Goal: Information Seeking & Learning: Understand process/instructions

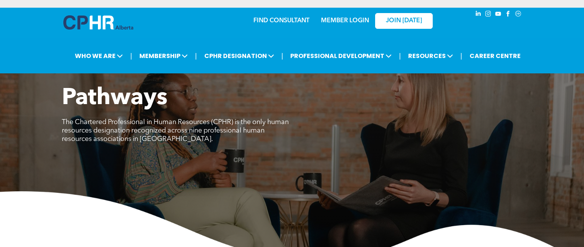
scroll to position [603, 0]
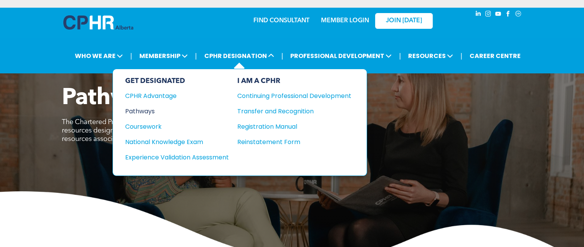
click at [146, 111] on div "Pathways" at bounding box center [171, 111] width 93 height 10
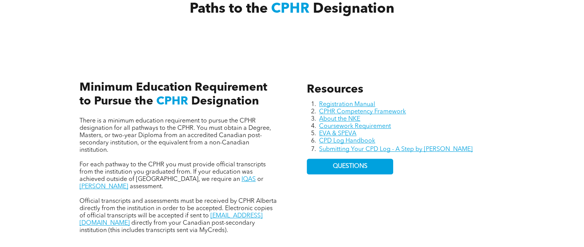
scroll to position [307, 0]
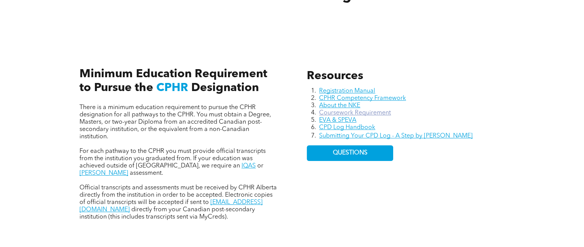
click at [331, 112] on link "Coursework Requirement" at bounding box center [355, 113] width 72 height 6
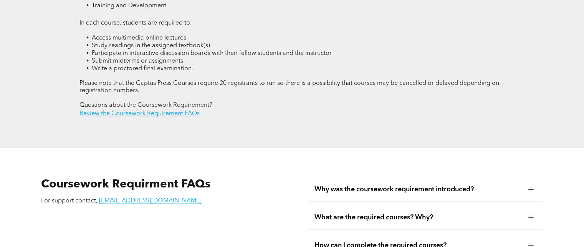
scroll to position [1228, 0]
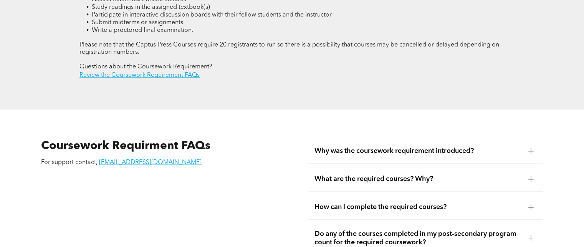
click at [533, 232] on div at bounding box center [531, 238] width 12 height 12
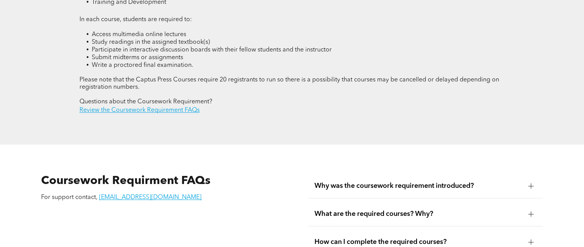
scroll to position [1190, 0]
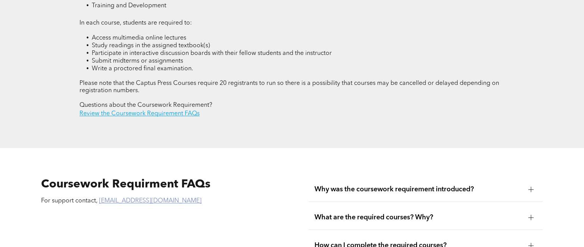
click at [131, 198] on link "registrar@cphrab.ca" at bounding box center [150, 201] width 102 height 6
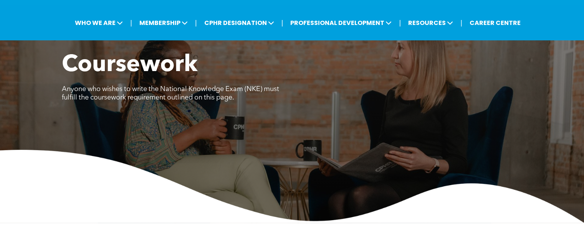
scroll to position [0, 0]
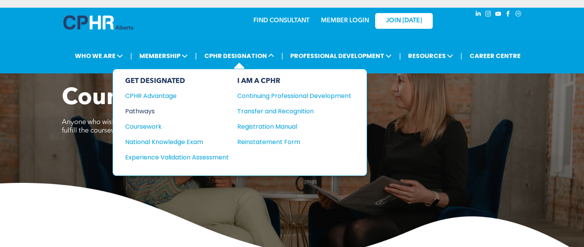
click at [149, 110] on div "Pathways" at bounding box center [171, 111] width 93 height 10
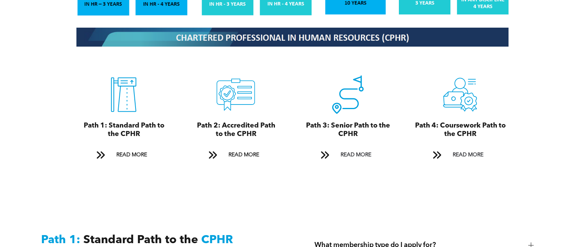
scroll to position [845, 0]
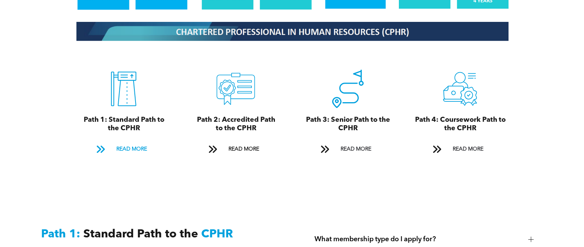
click at [124, 142] on span "READ MORE" at bounding box center [131, 149] width 36 height 14
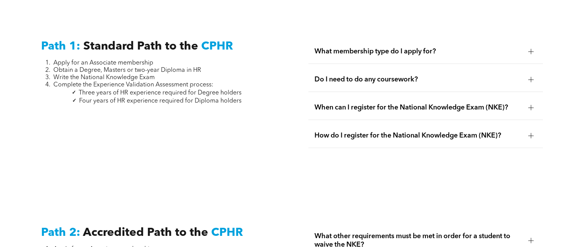
scroll to position [1034, 0]
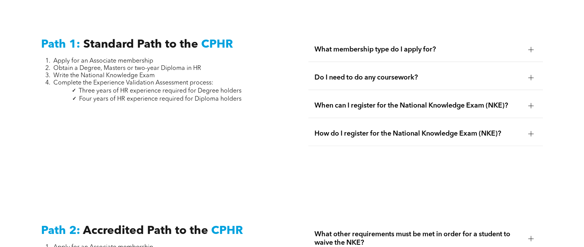
click at [413, 45] on span "What membership type do I apply for?" at bounding box center [417, 49] width 207 height 8
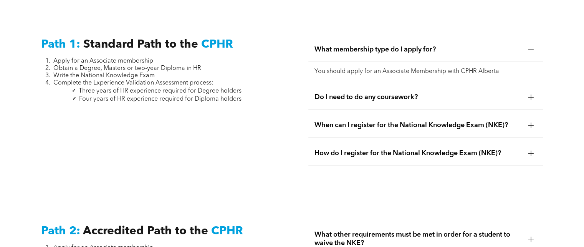
click at [401, 93] on span "Do I need to do any coursework?" at bounding box center [417, 97] width 207 height 8
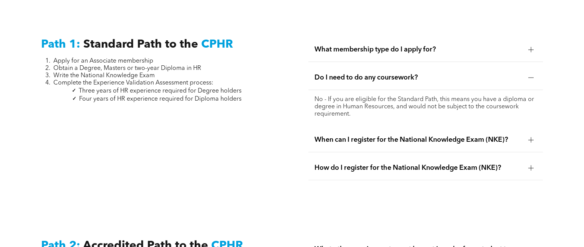
click at [347, 136] on span "When can I register for the National Knowledge Exam (NKE)?" at bounding box center [417, 140] width 207 height 8
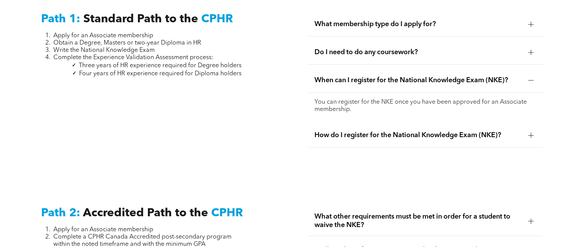
scroll to position [1073, 0]
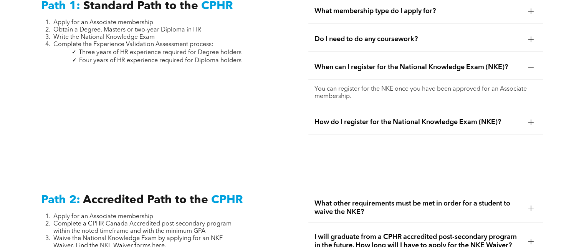
click at [356, 118] on div "How do I register for the National Knowledge Exam (NKE)?" at bounding box center [425, 122] width 234 height 24
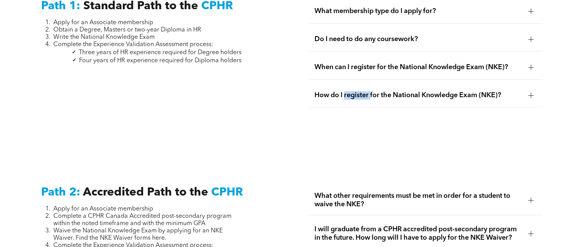
click at [358, 91] on span "How do I register for the National Knowledge Exam (NKE)?" at bounding box center [417, 95] width 207 height 8
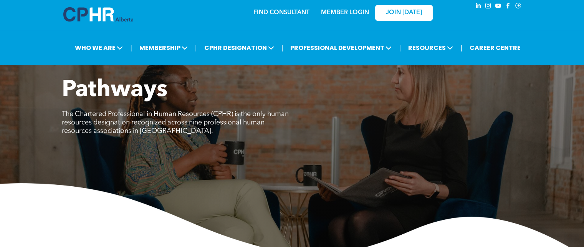
scroll to position [0, 0]
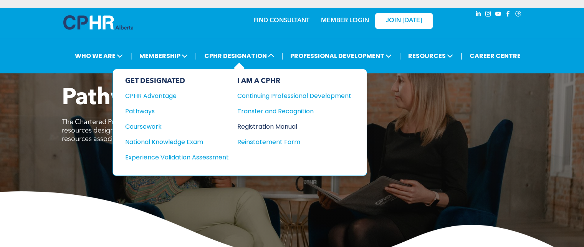
click at [254, 128] on div "Registration Manual" at bounding box center [288, 127] width 102 height 10
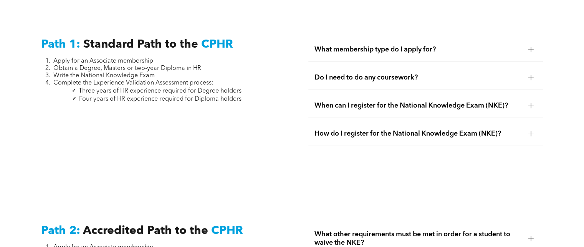
click at [555, 53] on div "Path 1: Standard Path to the CPHR Apply for an Associate membership Obtain a De…" at bounding box center [292, 101] width 584 height 186
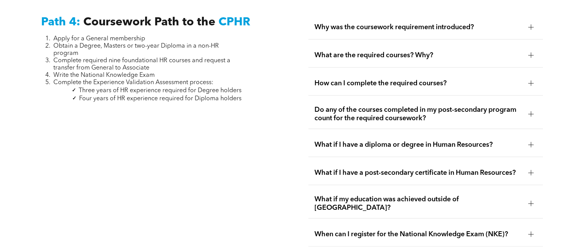
scroll to position [334, 0]
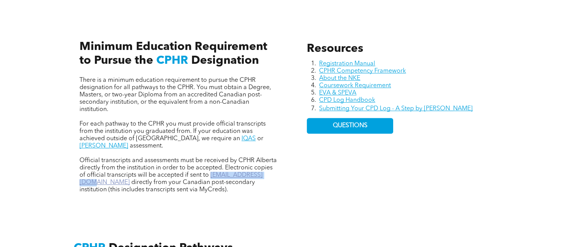
drag, startPoint x: 267, startPoint y: 169, endPoint x: 210, endPoint y: 165, distance: 57.3
click at [210, 165] on p "Official transcripts and assessments must be received by CPHR Alberta directly …" at bounding box center [178, 175] width 198 height 36
click at [210, 172] on link "registrar@cphrab.ca" at bounding box center [170, 178] width 183 height 13
click at [446, 126] on div "Resources Registration Manual CPHR Competency Framework About the NKE Coursewor…" at bounding box center [406, 118] width 210 height 164
drag, startPoint x: 270, startPoint y: 168, endPoint x: 210, endPoint y: 166, distance: 60.3
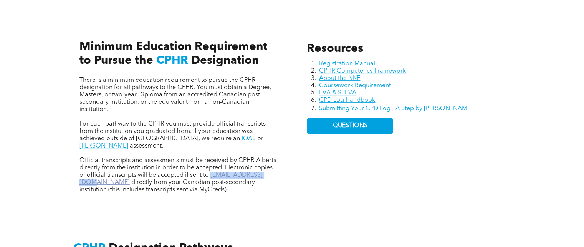
click at [210, 166] on p "Official transcripts and assessments must be received by CPHR Alberta directly …" at bounding box center [178, 175] width 198 height 36
click at [210, 172] on link "registrar@cphrab.ca" at bounding box center [170, 178] width 183 height 13
click at [419, 179] on div "Resources Registration Manual CPHR Competency Framework About the NKE Coursewor…" at bounding box center [406, 118] width 210 height 164
drag, startPoint x: 266, startPoint y: 169, endPoint x: 212, endPoint y: 167, distance: 54.5
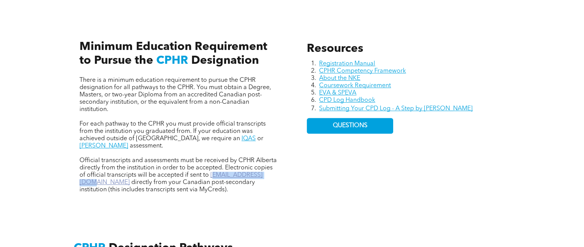
click at [212, 167] on p "Official transcripts and assessments must be received by CPHR Alberta directly …" at bounding box center [178, 175] width 198 height 36
click at [212, 172] on link "registrar@cphrab.ca" at bounding box center [170, 178] width 183 height 13
click at [428, 169] on div "Resources Registration Manual CPHR Competency Framework About the NKE Coursewor…" at bounding box center [406, 118] width 210 height 164
drag, startPoint x: 209, startPoint y: 167, endPoint x: 266, endPoint y: 167, distance: 56.8
click at [266, 167] on p "Official transcripts and assessments must be received by CPHR Alberta directly …" at bounding box center [178, 175] width 198 height 36
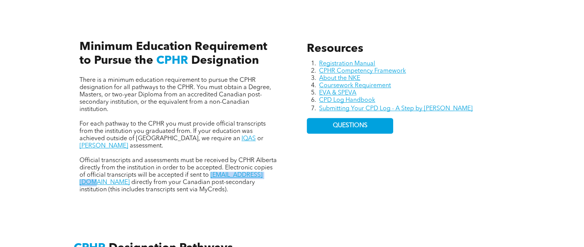
click at [266, 167] on p "Official transcripts and assessments must be received by CPHR Alberta directly …" at bounding box center [178, 175] width 198 height 36
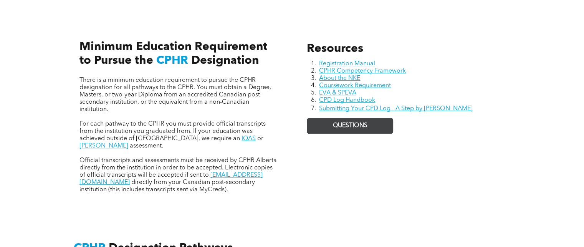
click at [366, 124] on span "QUESTIONS" at bounding box center [350, 125] width 35 height 7
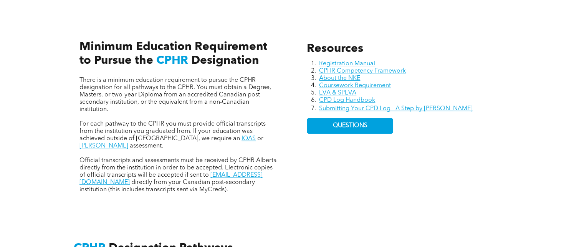
click at [435, 129] on div "Resources Registration Manual CPHR Competency Framework About the NKE Coursewor…" at bounding box center [406, 118] width 210 height 164
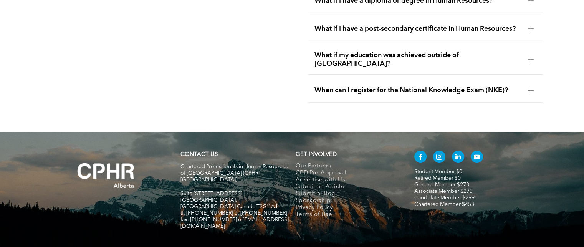
scroll to position [2437, 0]
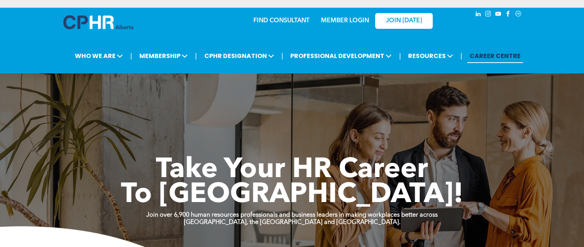
click at [343, 19] on link "MEMBER LOGIN" at bounding box center [345, 21] width 48 height 6
